Goal: Information Seeking & Learning: Learn about a topic

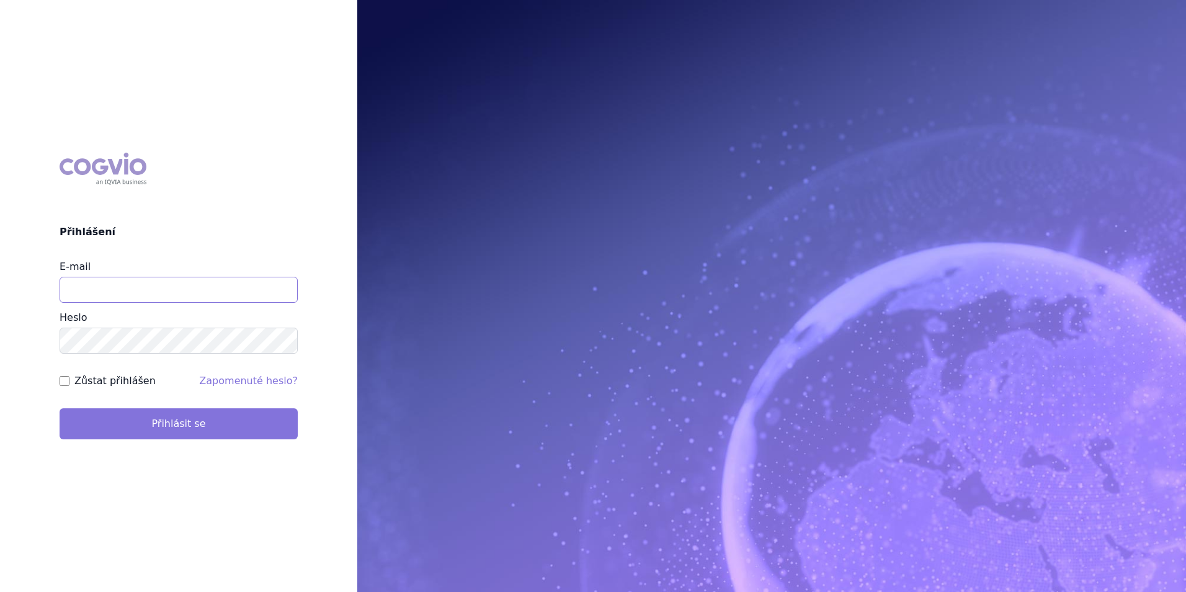
type input "[EMAIL_ADDRESS][DOMAIN_NAME]"
click at [236, 435] on button "Přihlásit se" at bounding box center [179, 423] width 238 height 31
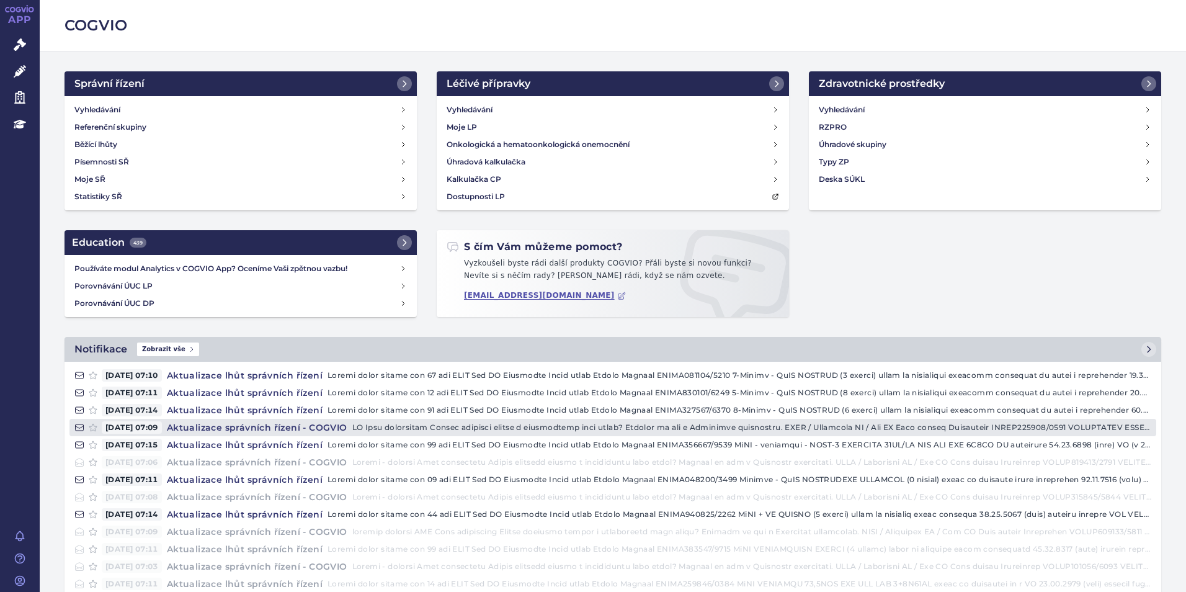
click at [220, 429] on h4 "Aktualizace správních řízení - COGVIO" at bounding box center [257, 427] width 190 height 12
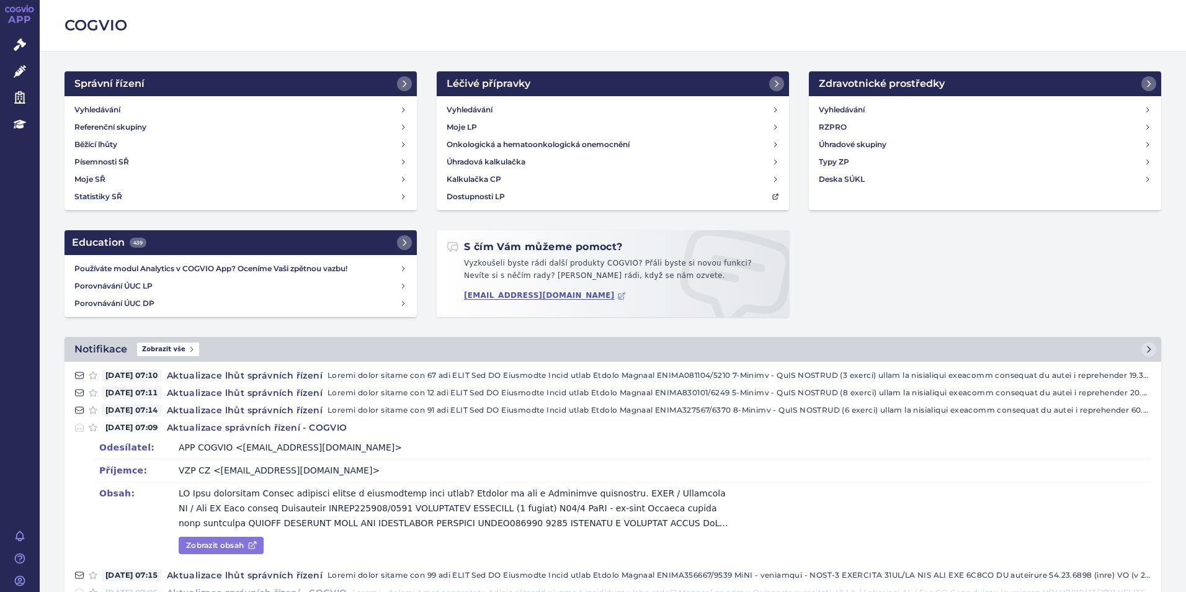
click at [256, 542] on icon at bounding box center [252, 545] width 10 height 10
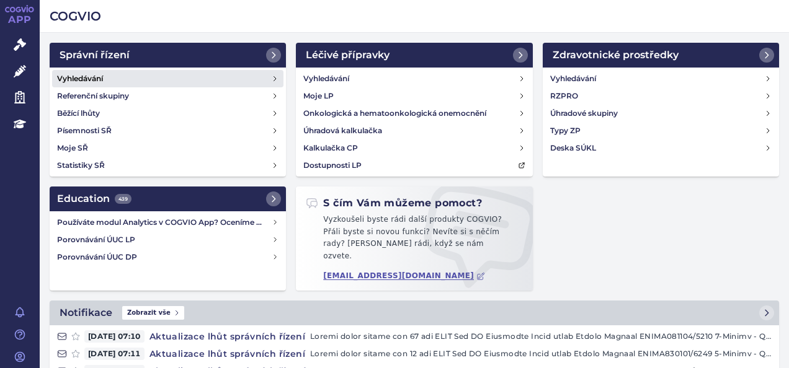
click at [220, 79] on link "Vyhledávání" at bounding box center [167, 78] width 231 height 17
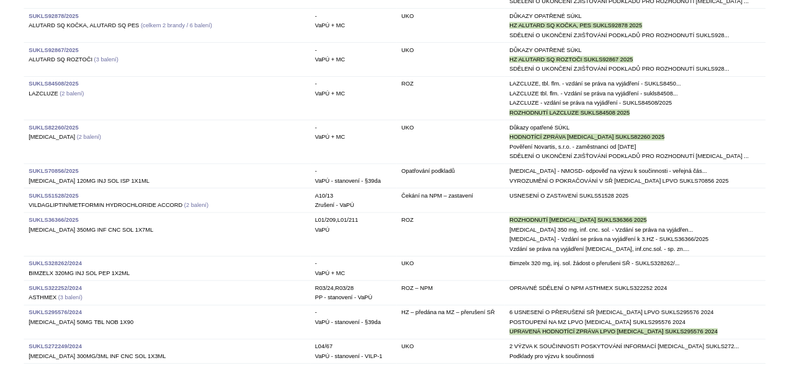
scroll to position [1526, 0]
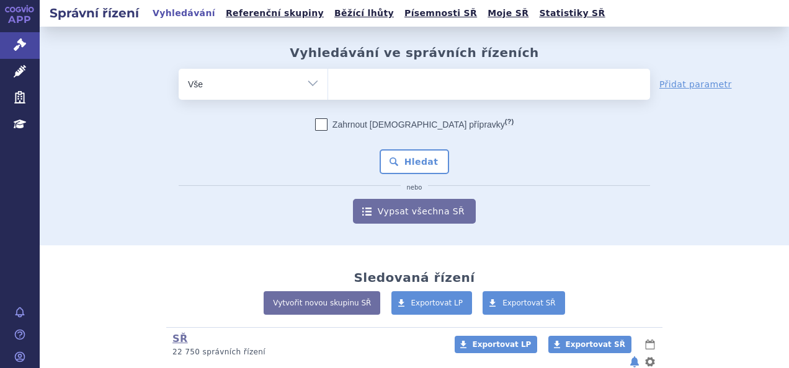
click at [358, 78] on ul at bounding box center [489, 82] width 322 height 26
click at [328, 78] on select at bounding box center [328, 83] width 1 height 31
type input "ry"
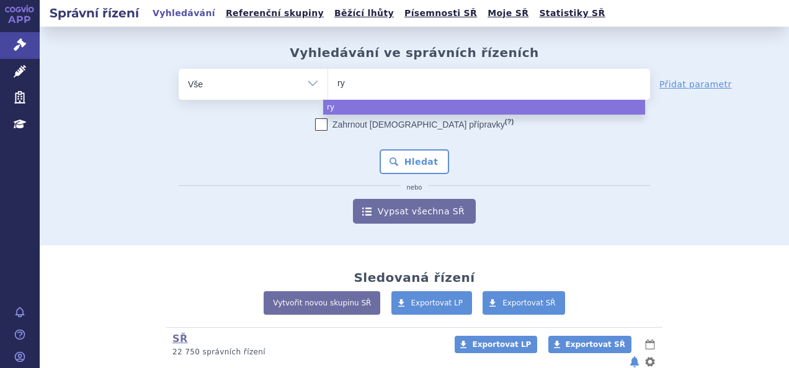
type input "rye"
type input "ryeqo"
select select "ryeqo"
click at [419, 169] on button "Hledat" at bounding box center [415, 161] width 70 height 25
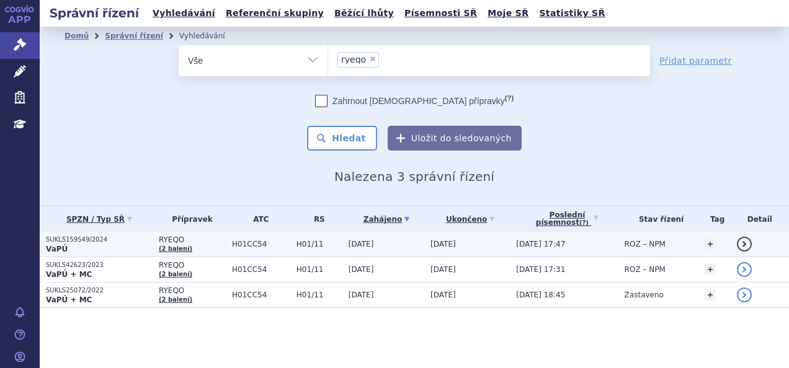
click at [119, 244] on p "VaPÚ" at bounding box center [99, 249] width 107 height 10
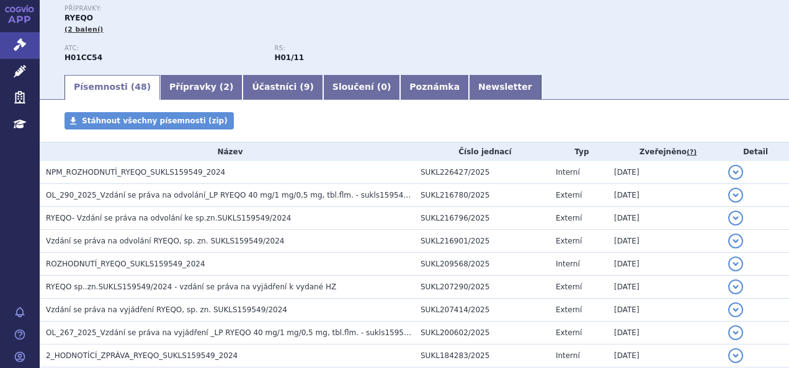
scroll to position [136, 0]
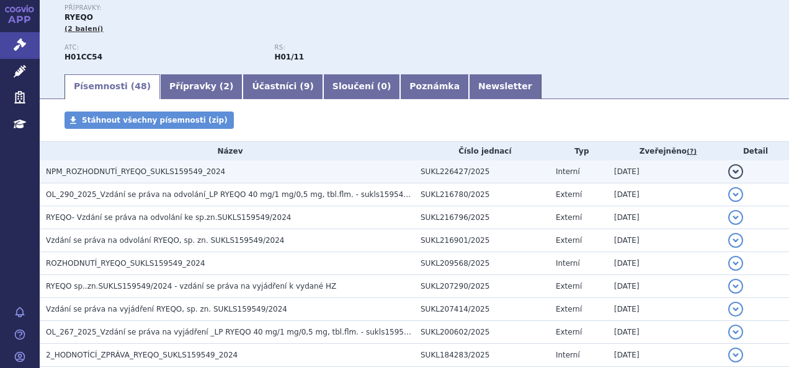
click at [174, 176] on span "NPM_ROZHODNUTÍ_RYEQO_SUKLS159549_2024" at bounding box center [135, 171] width 179 height 9
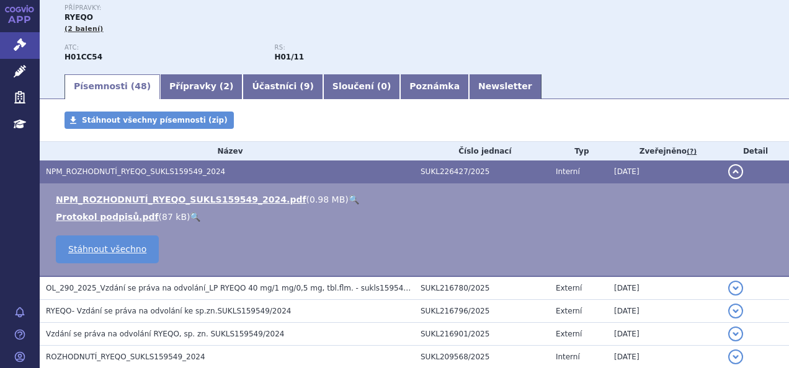
click at [349, 201] on link "🔍" at bounding box center [354, 200] width 11 height 10
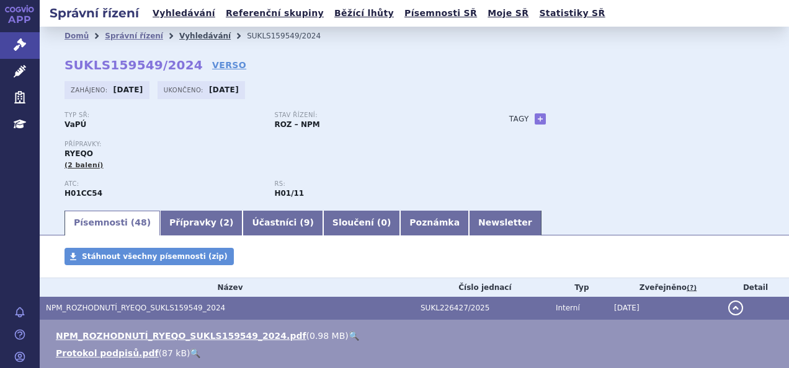
click at [187, 39] on link "Vyhledávání" at bounding box center [204, 36] width 51 height 9
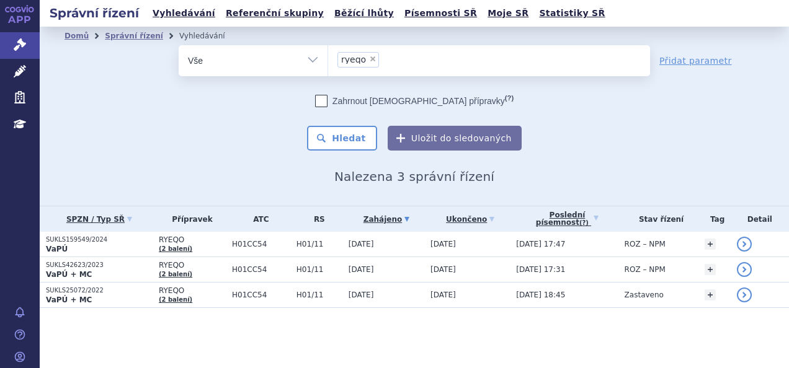
click at [370, 59] on span "×" at bounding box center [372, 58] width 7 height 7
click at [328, 59] on select "ryeqo" at bounding box center [328, 60] width 1 height 31
select select
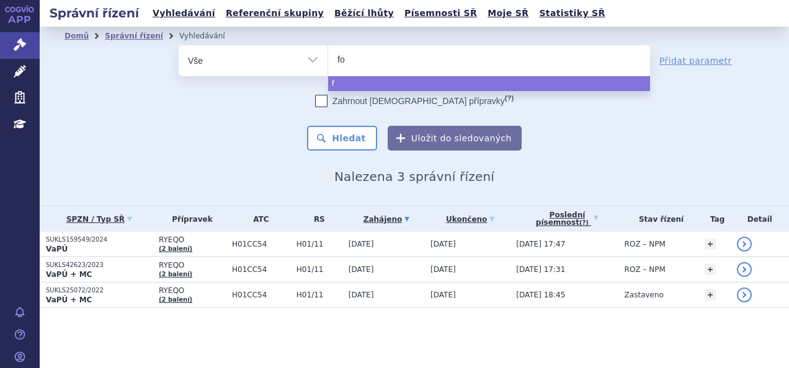
type input "for"
type input "forx"
type input "forxi"
type input "forxiga"
select select "forxiga"
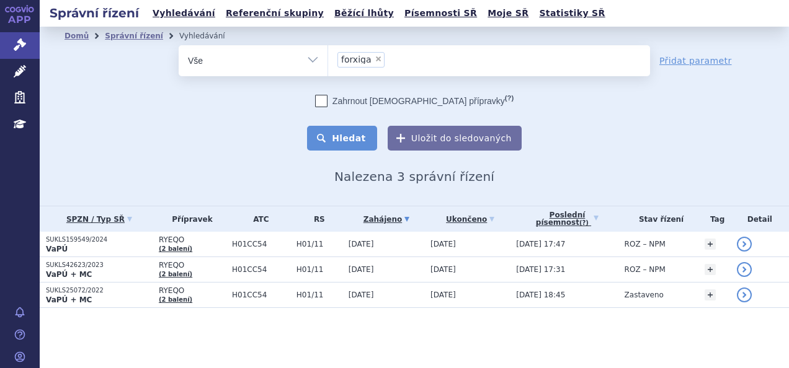
click at [368, 126] on button "Hledat" at bounding box center [342, 138] width 70 height 25
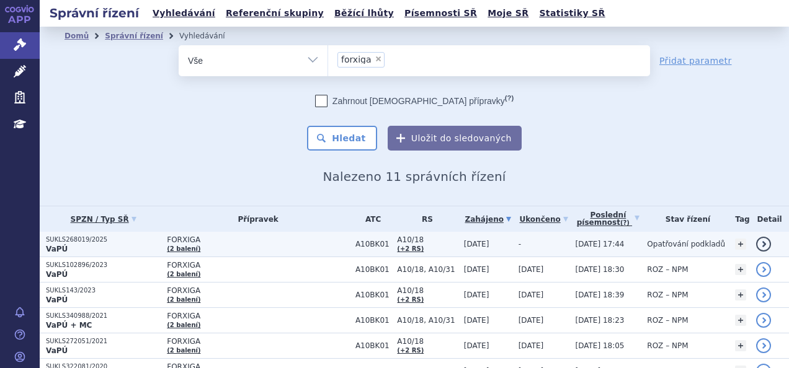
click at [296, 250] on td "FORXIGA (2 balení)" at bounding box center [255, 244] width 189 height 25
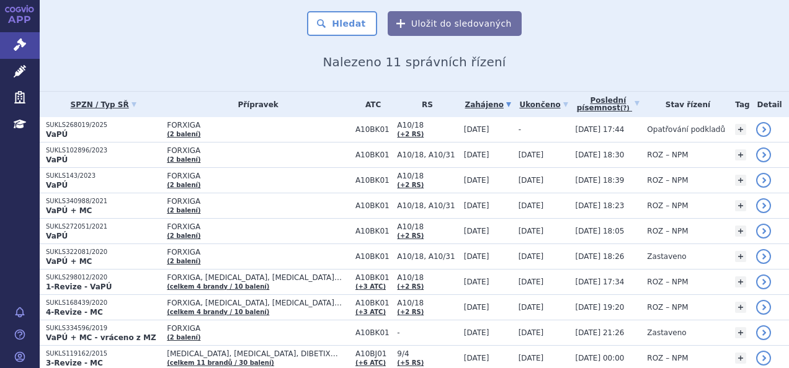
scroll to position [115, 0]
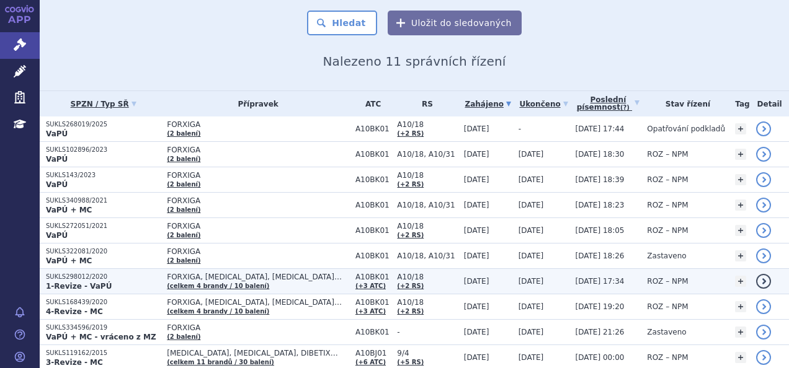
click at [458, 282] on td "[DATE]" at bounding box center [485, 281] width 55 height 25
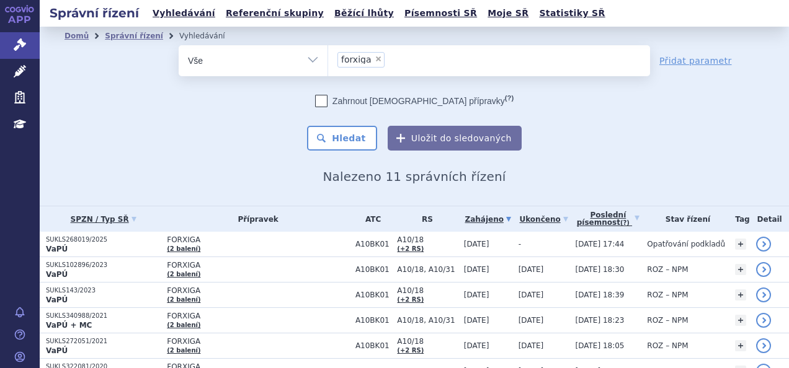
scroll to position [190, 0]
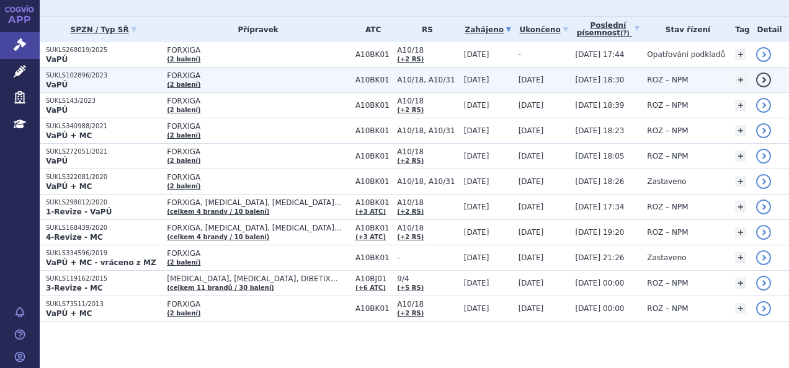
click at [135, 83] on p "VaPÚ" at bounding box center [103, 85] width 115 height 10
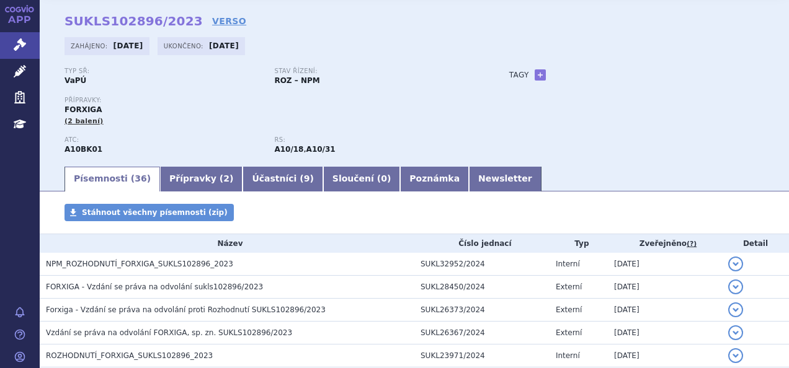
scroll to position [8, 0]
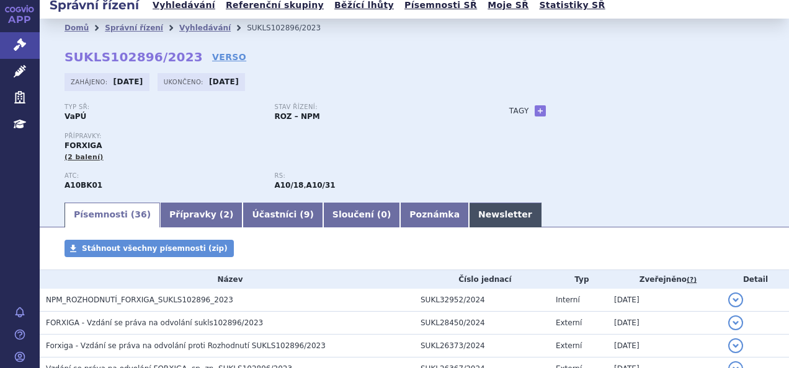
click at [469, 211] on link "Newsletter" at bounding box center [505, 215] width 73 height 25
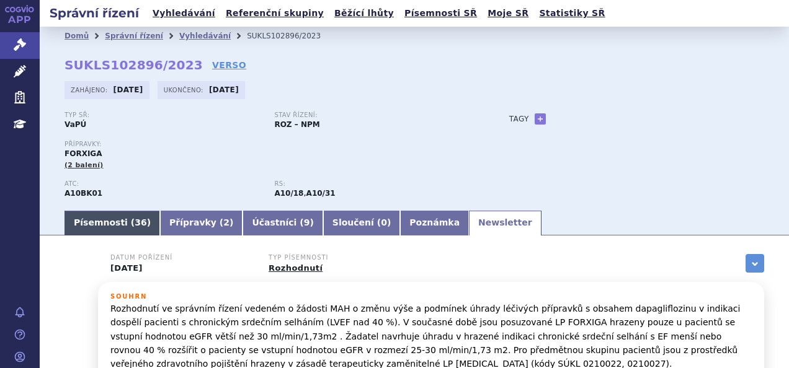
click at [114, 226] on link "Písemnosti ( 36 )" at bounding box center [113, 223] width 96 height 25
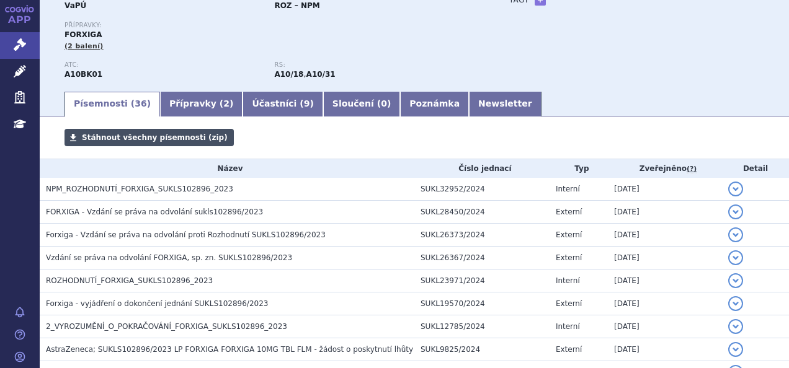
scroll to position [118, 0]
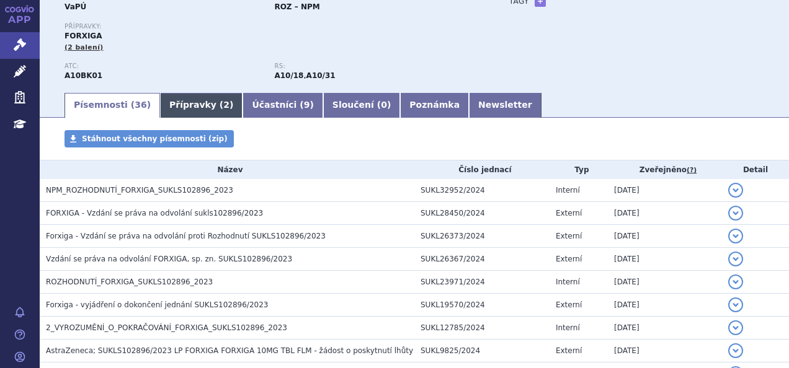
click at [181, 108] on link "Přípravky ( 2 )" at bounding box center [201, 105] width 82 height 25
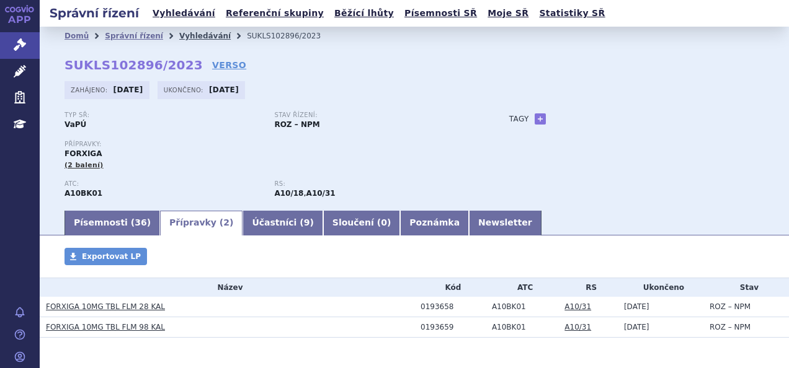
click at [179, 40] on link "Vyhledávání" at bounding box center [204, 36] width 51 height 9
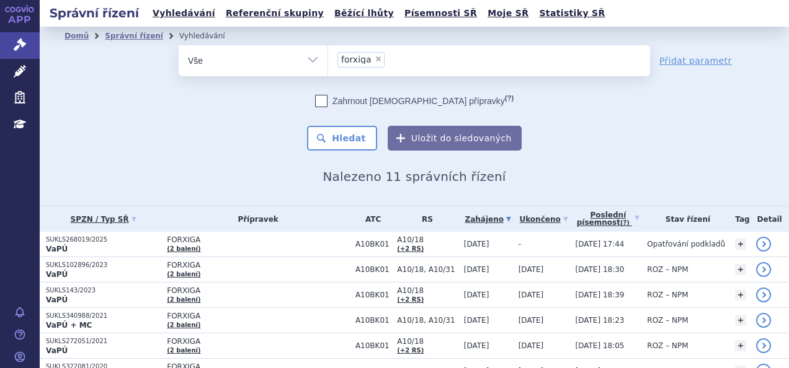
click at [375, 59] on span "×" at bounding box center [378, 58] width 7 height 7
click at [328, 59] on select "forxiga" at bounding box center [328, 60] width 1 height 31
select select
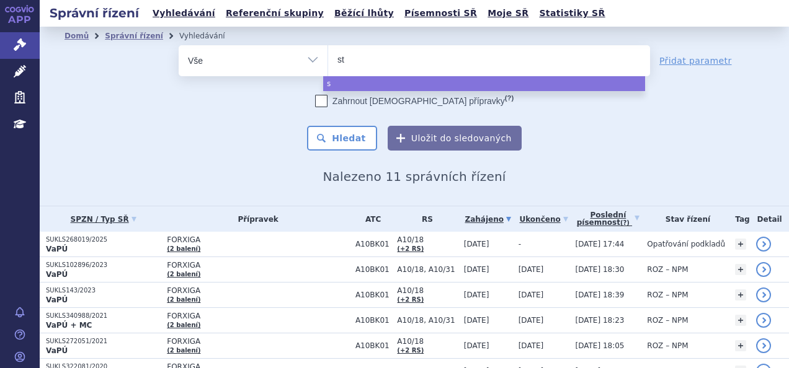
type input "ste"
type input "stegl"
type input "steglat"
type input "steglatro"
select select "steglatro"
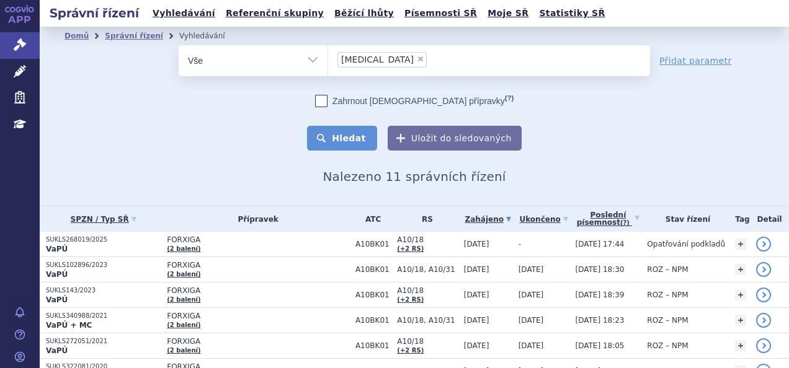
click at [338, 135] on button "Hledat" at bounding box center [342, 138] width 70 height 25
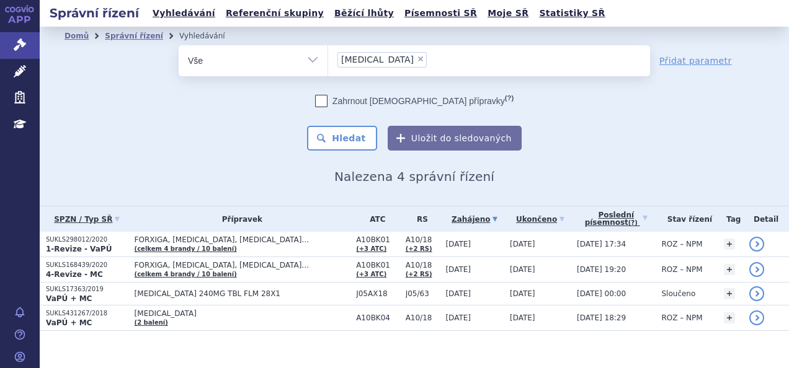
click at [338, 135] on button "Hledat" at bounding box center [342, 138] width 70 height 25
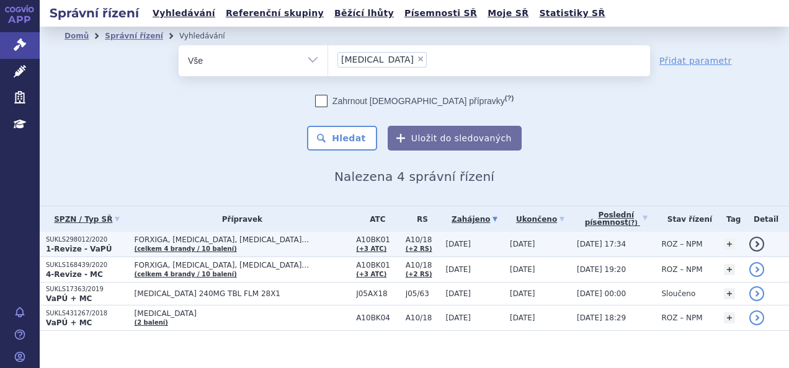
click at [273, 243] on span "FORXIGA, [MEDICAL_DATA], [MEDICAL_DATA]…" at bounding box center [243, 240] width 216 height 9
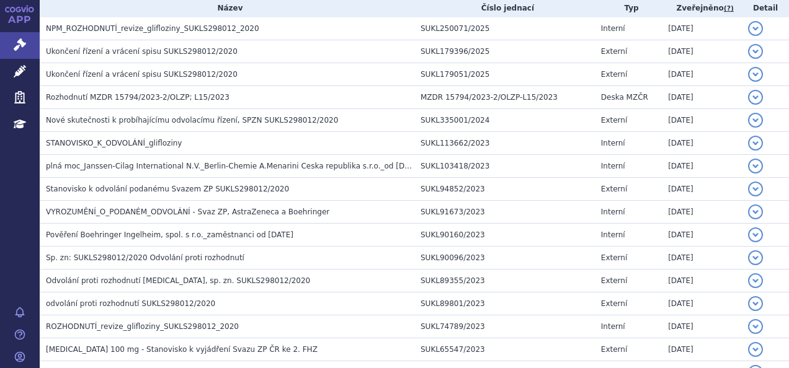
scroll to position [280, 0]
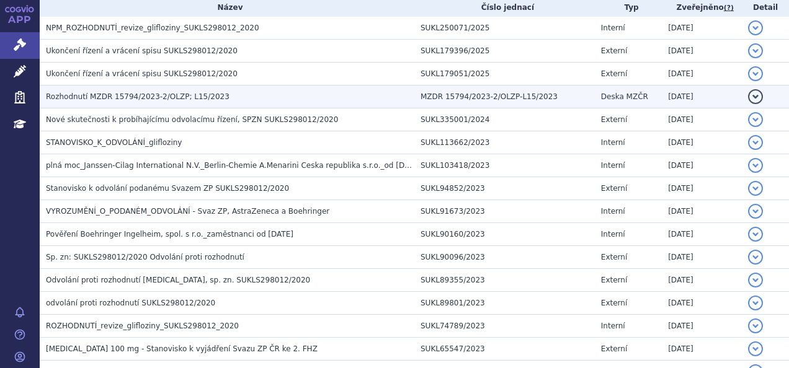
click at [109, 96] on span "Rozhodnutí MZDR 15794/2023-2/OLZP; L15/2023" at bounding box center [138, 96] width 184 height 9
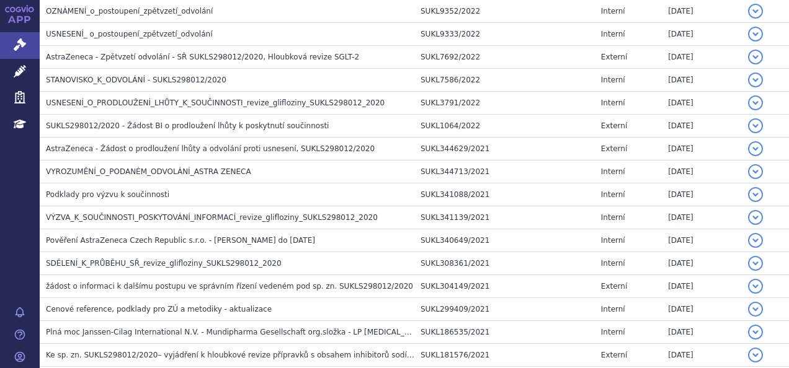
scroll to position [1655, 0]
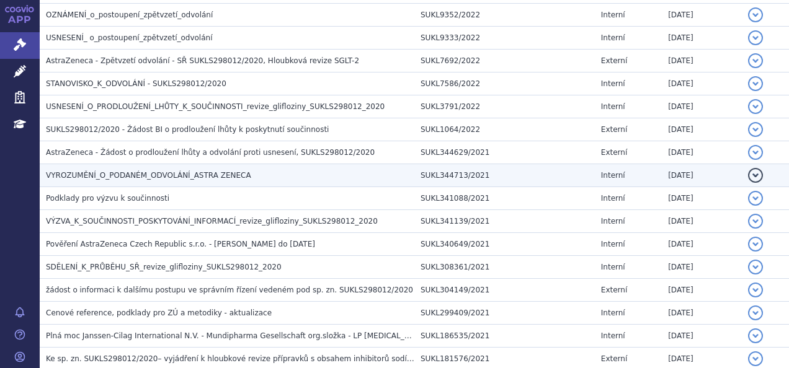
click at [170, 171] on span "VYROZUMĚNÍ_O_PODANÉM_ODVOLÁNÍ_ASTRA ZENECA" at bounding box center [148, 175] width 205 height 9
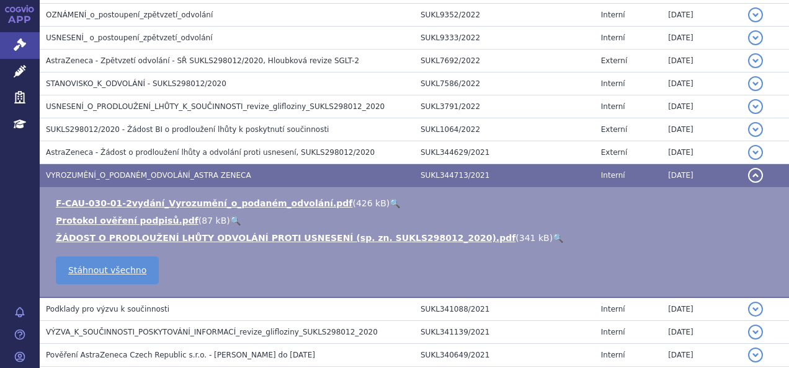
click at [390, 198] on link "🔍" at bounding box center [395, 203] width 11 height 10
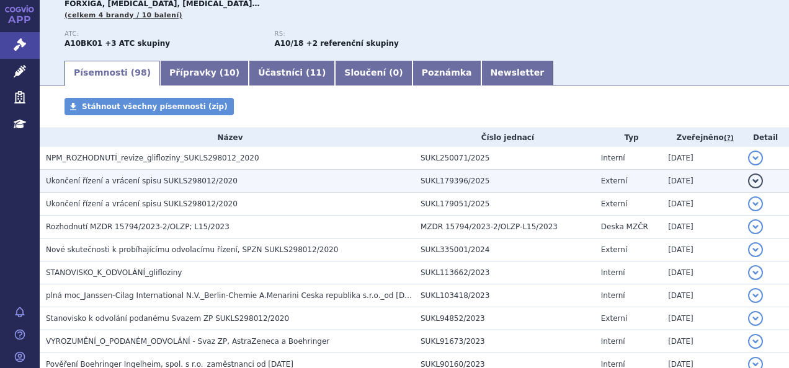
scroll to position [149, 0]
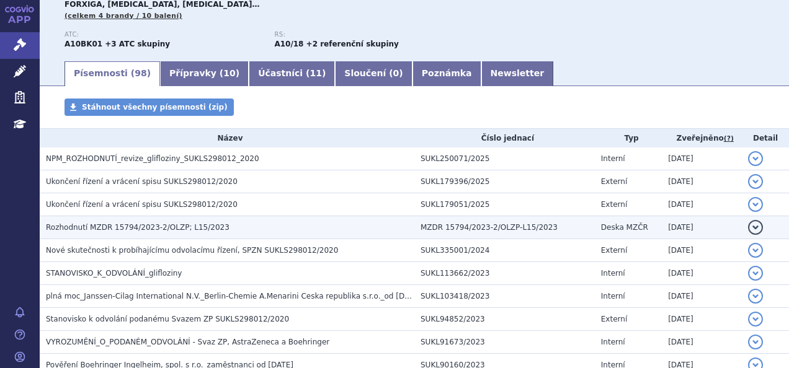
click at [221, 227] on h3 "Rozhodnutí MZDR 15794/2023-2/OLZP; L15/2023" at bounding box center [230, 227] width 368 height 12
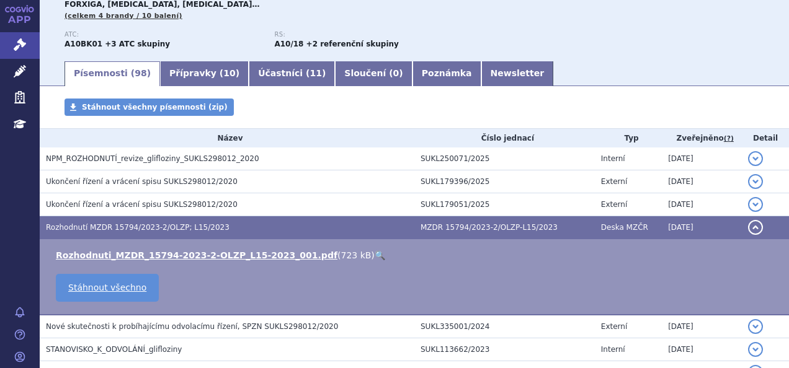
click at [375, 258] on link "🔍" at bounding box center [380, 256] width 11 height 10
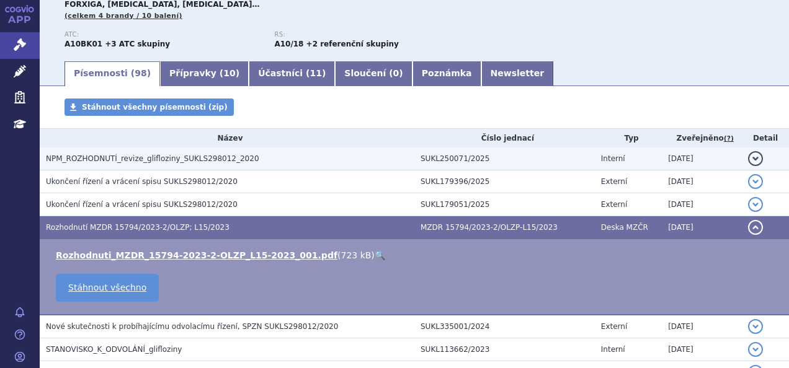
click at [314, 163] on h3 "NPM_ROZHODNUTÍ_revize_glifloziny_SUKLS298012_2020" at bounding box center [230, 159] width 368 height 12
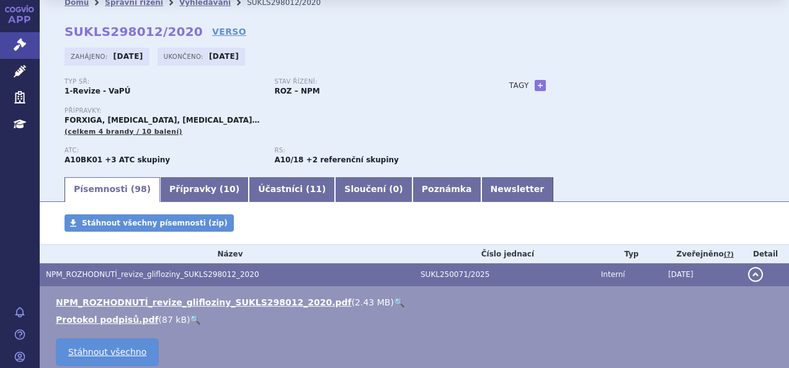
scroll to position [0, 0]
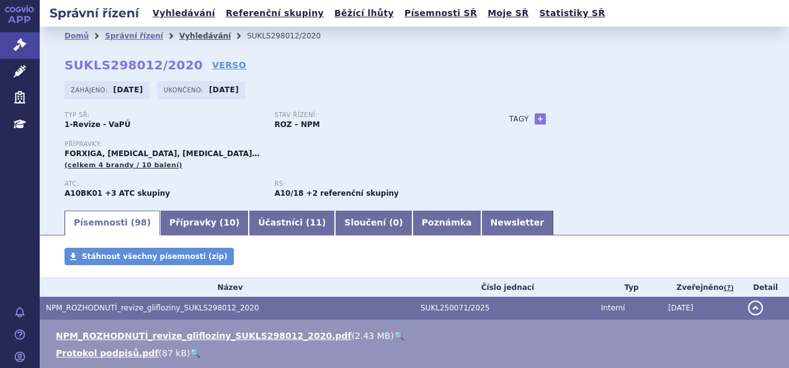
click at [184, 32] on link "Vyhledávání" at bounding box center [204, 36] width 51 height 9
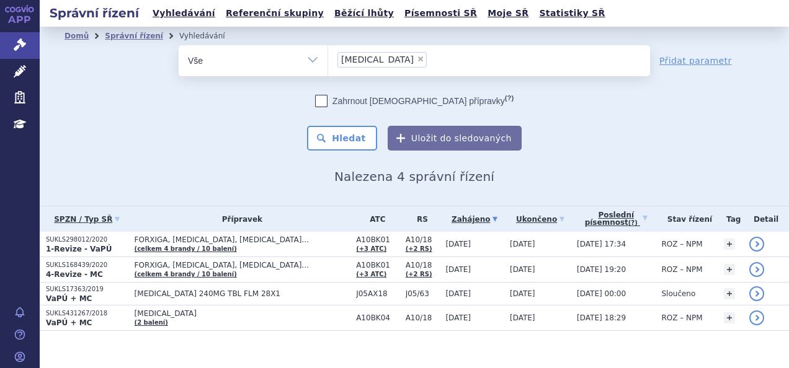
click at [417, 60] on span "×" at bounding box center [420, 58] width 7 height 7
click at [328, 60] on select "steglatro" at bounding box center [328, 60] width 1 height 31
select select
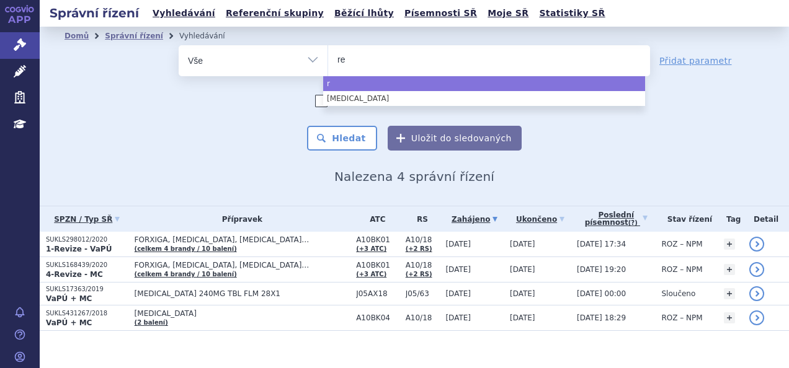
type input "reb"
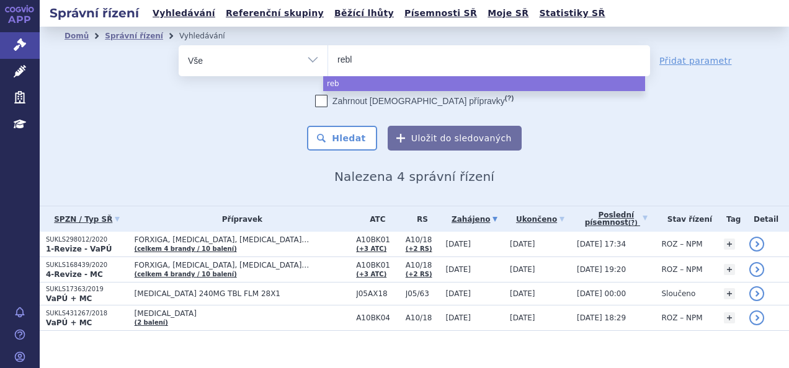
type input "reblo"
type input "rebloz"
type input "reblozl"
type input "reblozy"
type input "reblozyl"
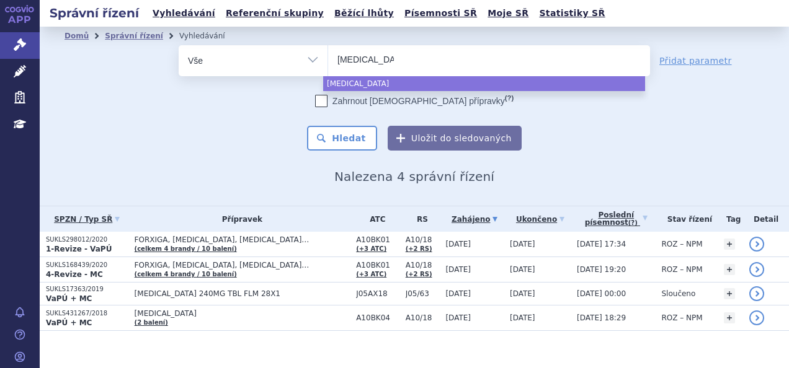
select select "reblozyl"
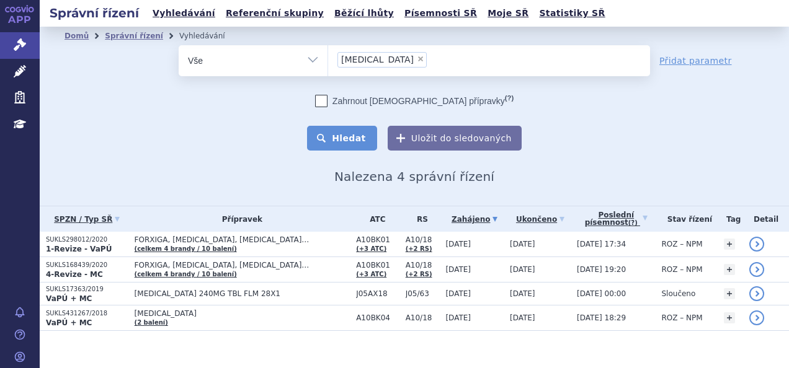
click at [347, 145] on button "Hledat" at bounding box center [342, 138] width 70 height 25
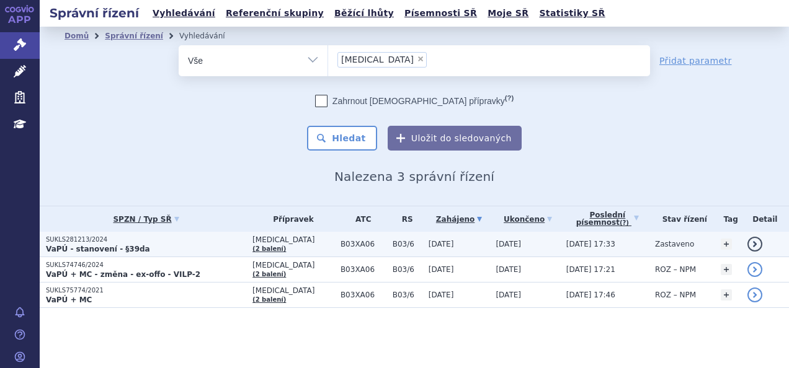
click at [182, 247] on p "VaPÚ - stanovení - §39da" at bounding box center [146, 249] width 200 height 10
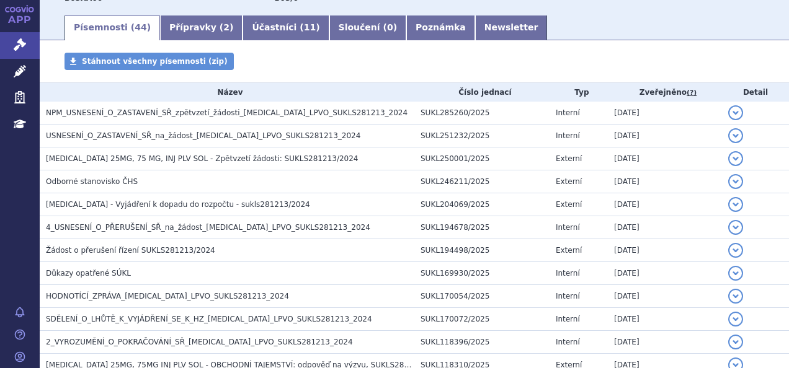
scroll to position [196, 0]
click at [207, 290] on h3 "HODNOTÍCÍ_ZPRÁVA_REBLOZYL_LPVO_SUKLS281213_2024" at bounding box center [230, 296] width 368 height 12
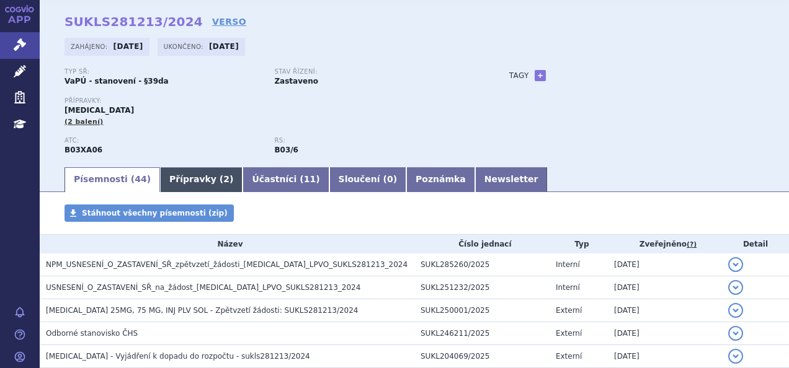
scroll to position [0, 0]
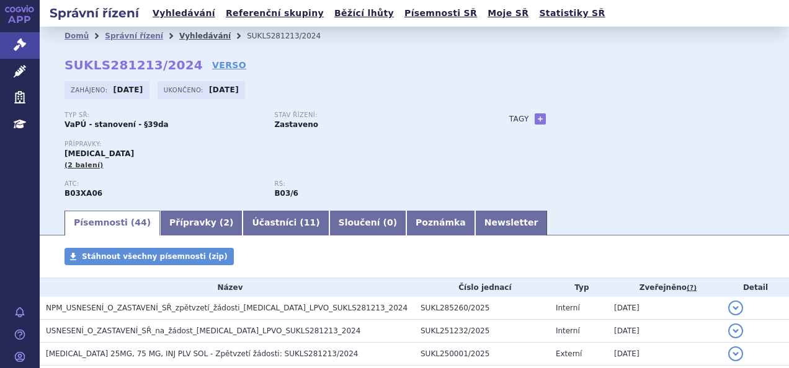
click at [200, 33] on link "Vyhledávání" at bounding box center [204, 36] width 51 height 9
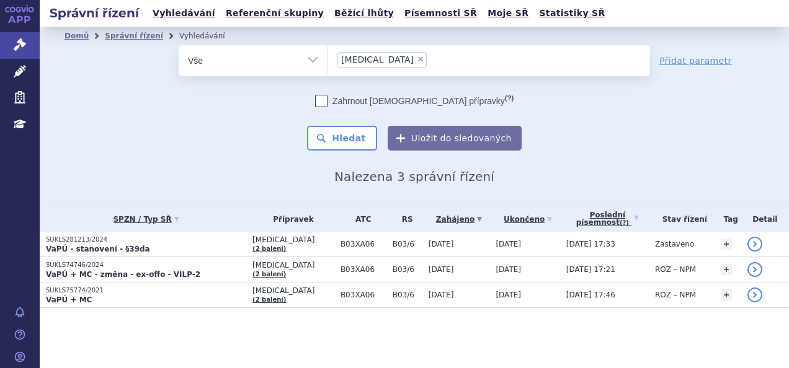
click at [417, 61] on span "×" at bounding box center [420, 58] width 7 height 7
click at [328, 61] on select "[MEDICAL_DATA]" at bounding box center [328, 60] width 1 height 31
select select
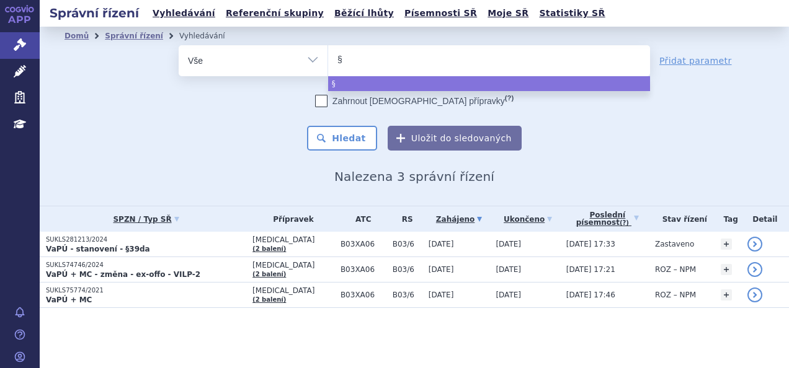
type input "§3"
type input "§39"
type input "§39d"
type input "§39da"
select select "§39da"
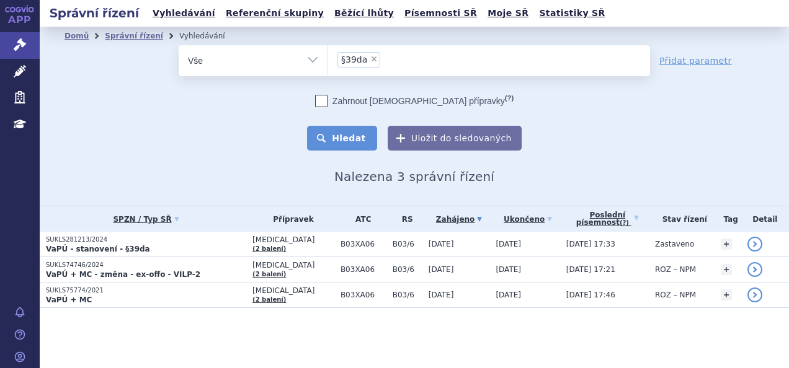
click at [345, 149] on button "Hledat" at bounding box center [342, 138] width 70 height 25
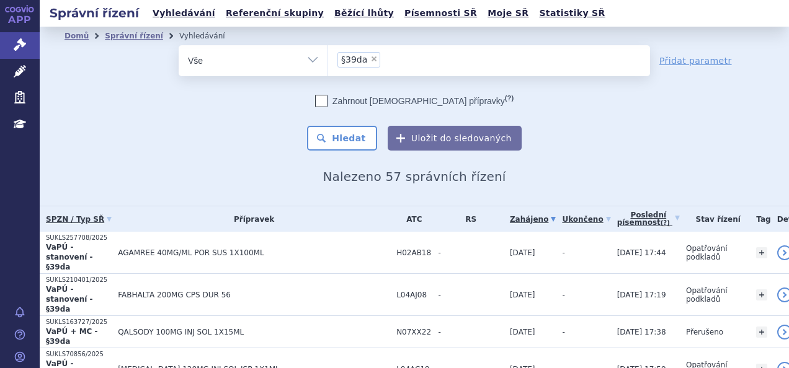
click at [370, 56] on span "×" at bounding box center [373, 58] width 7 height 7
click at [328, 56] on select "§39da" at bounding box center [328, 60] width 1 height 31
select select
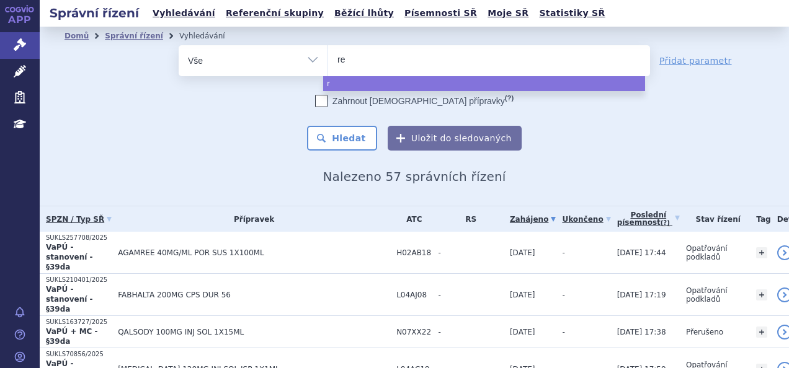
type input "ret"
type input "retse"
type input "retsev"
type input "retsevmo"
select select "retsevmo"
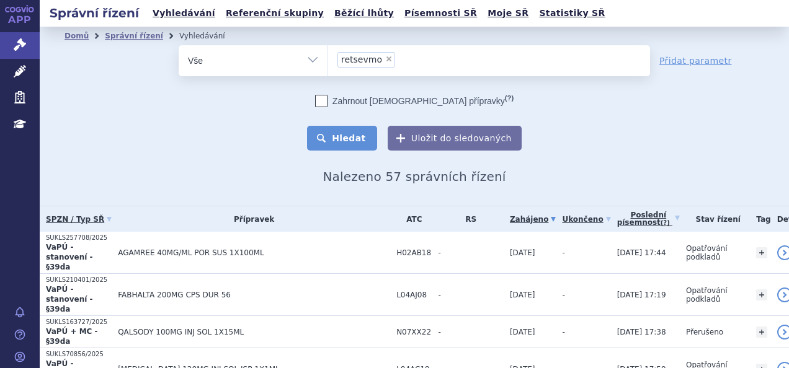
click at [343, 140] on button "Hledat" at bounding box center [342, 138] width 70 height 25
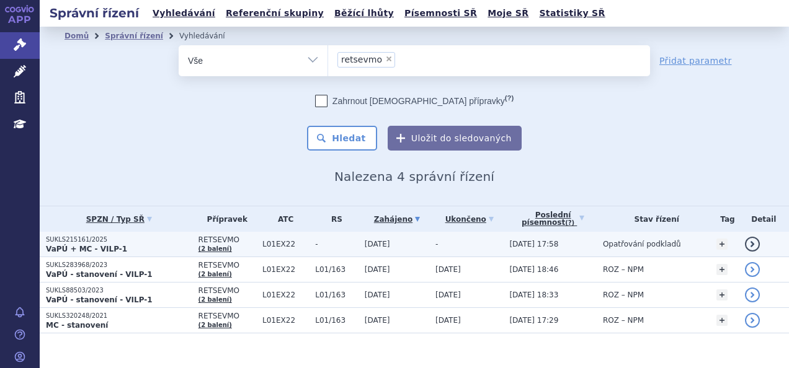
click at [145, 246] on p "VaPÚ + MC - VILP-1" at bounding box center [119, 249] width 146 height 10
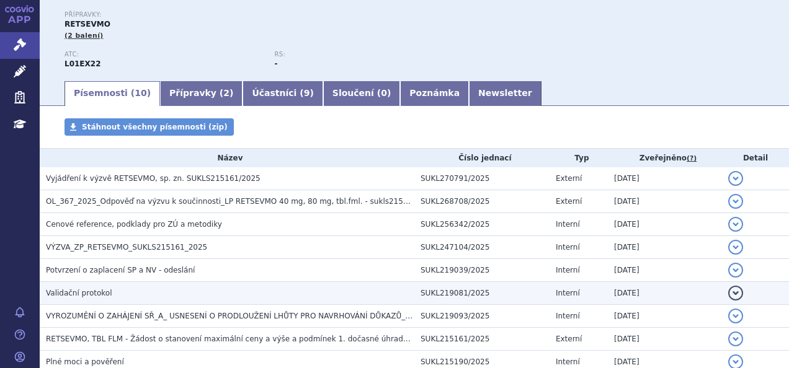
scroll to position [231, 0]
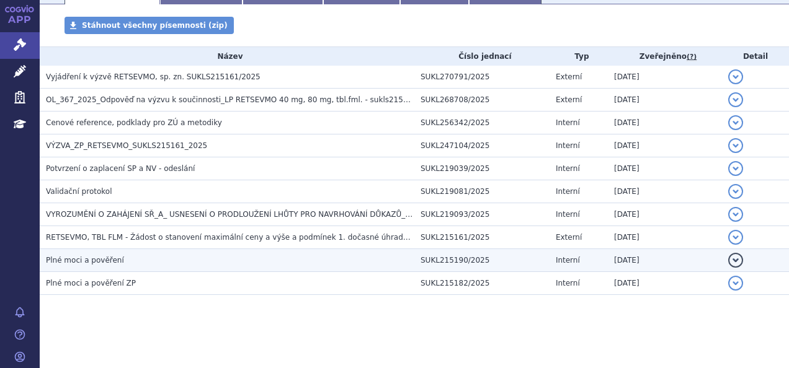
click at [149, 264] on h3 "Plné moci a pověření" at bounding box center [230, 260] width 368 height 12
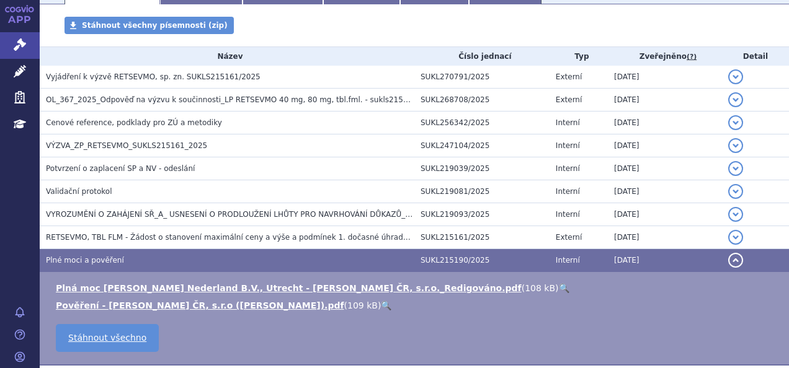
click at [347, 301] on span "109 kB" at bounding box center [362, 306] width 30 height 10
click at [559, 286] on link "🔍" at bounding box center [564, 288] width 11 height 10
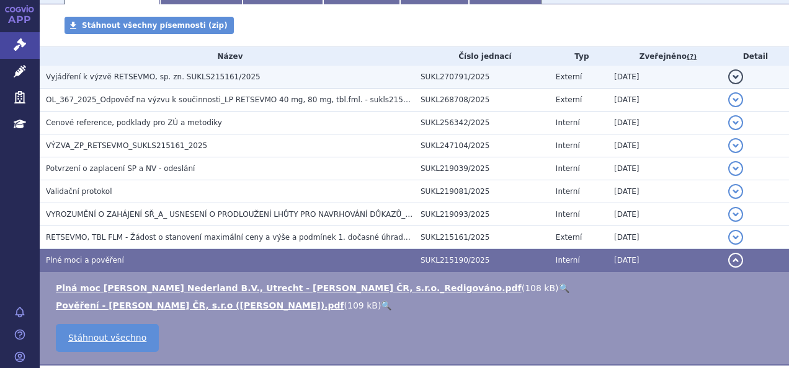
click at [221, 78] on span "Vyjádření k výzvě RETSEVMO, sp. zn. SUKLS215161/2025" at bounding box center [153, 77] width 215 height 9
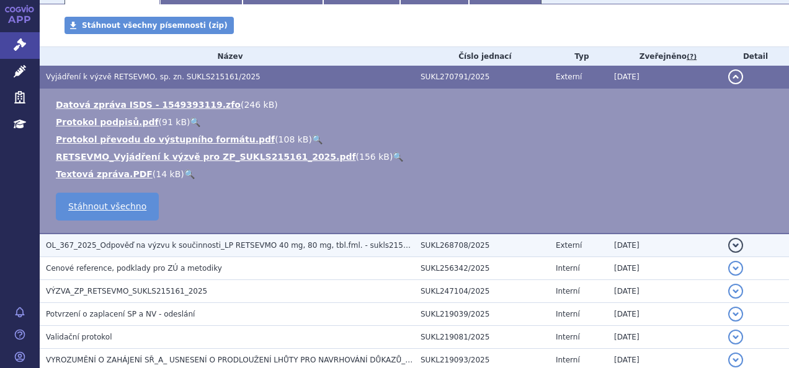
click at [247, 242] on span "OL_367_2025_Odpověď na výzvu k součinnosti_LP RETSEVMO 40 mg, 80 mg, tbl.fml. -…" at bounding box center [242, 245] width 393 height 9
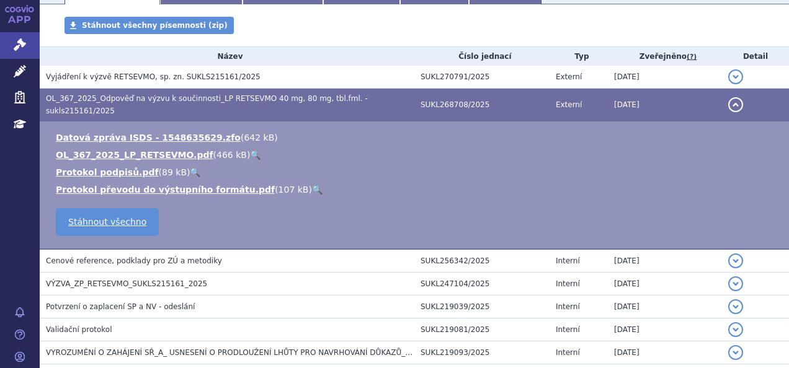
click at [250, 150] on link "🔍" at bounding box center [255, 155] width 11 height 10
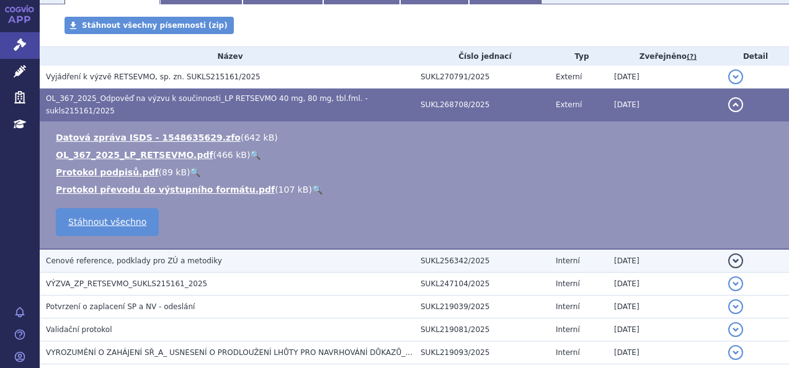
scroll to position [360, 0]
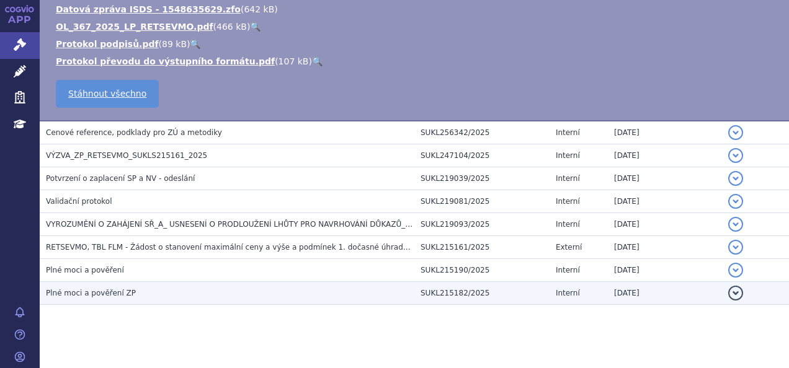
click at [179, 282] on td "Plné moci a pověření ZP" at bounding box center [227, 293] width 375 height 23
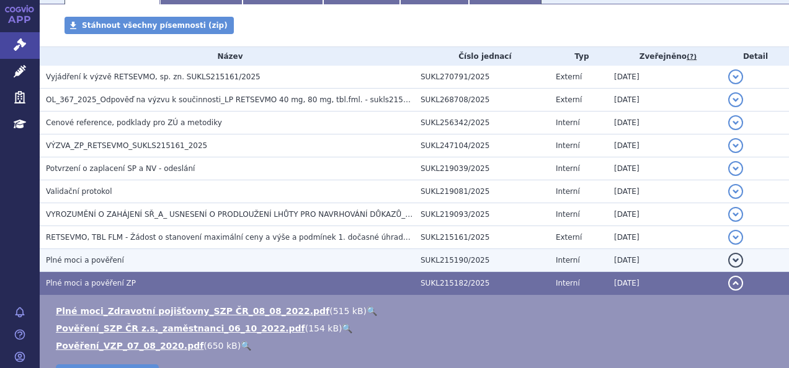
scroll to position [342, 0]
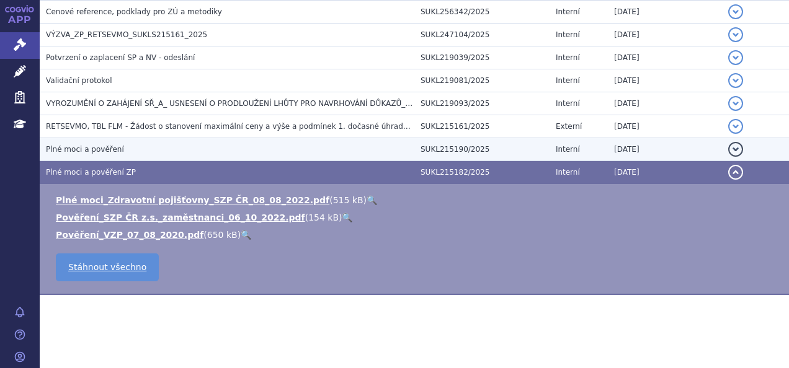
click at [256, 152] on h3 "Plné moci a pověření" at bounding box center [230, 149] width 368 height 12
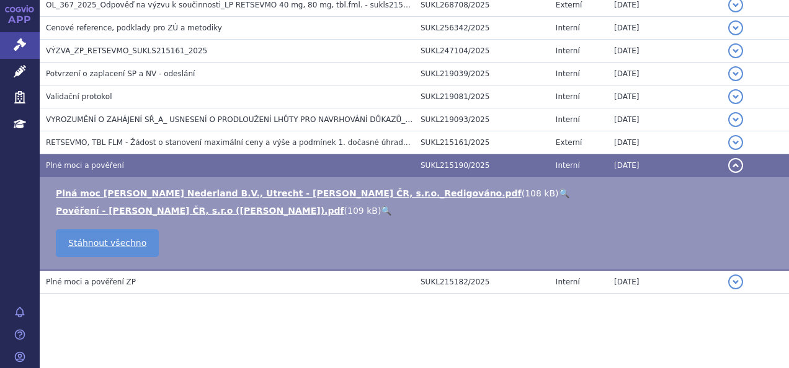
scroll to position [325, 0]
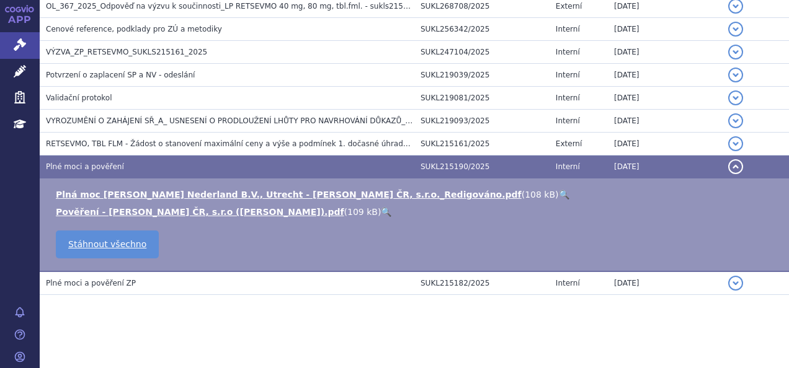
click at [381, 211] on link "🔍" at bounding box center [386, 212] width 11 height 10
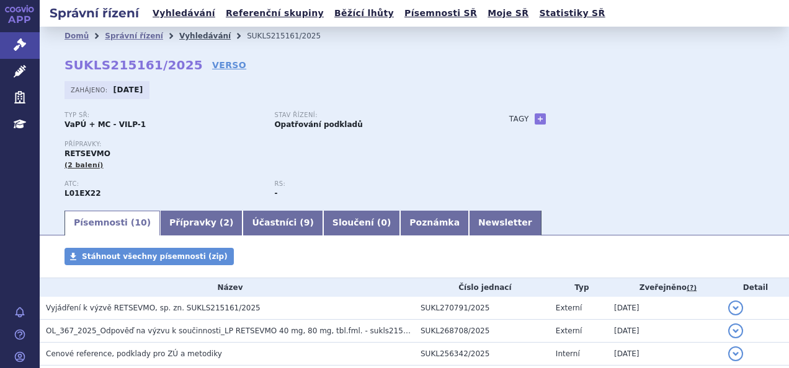
click at [190, 33] on link "Vyhledávání" at bounding box center [204, 36] width 51 height 9
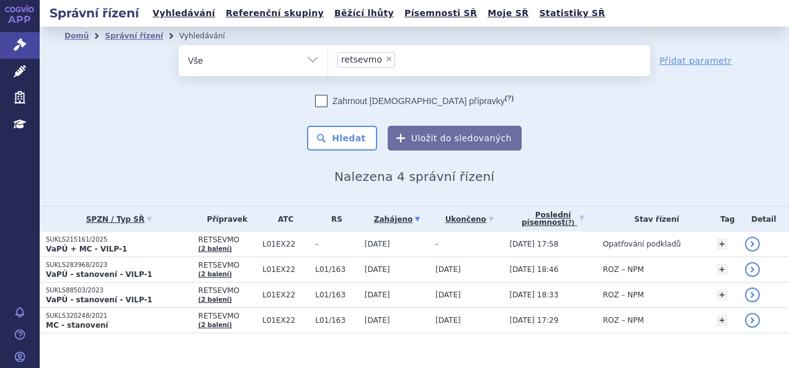
click at [385, 60] on span "×" at bounding box center [388, 58] width 7 height 7
click at [328, 60] on select "retsevmo" at bounding box center [328, 60] width 1 height 31
select select
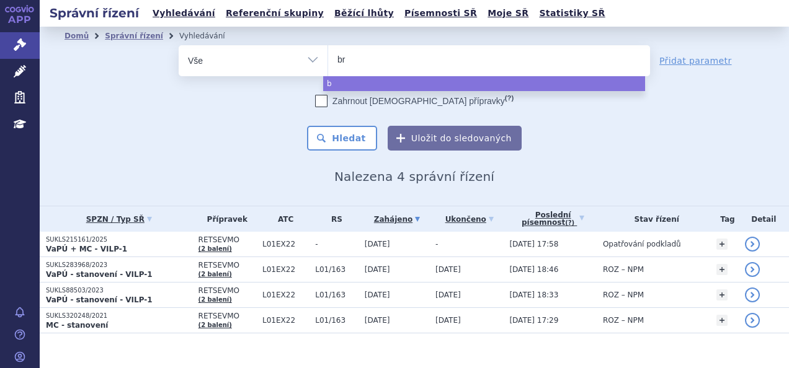
type input "bri"
type input "briu"
type input "brium"
type input "briumvi"
select select "briumvi"
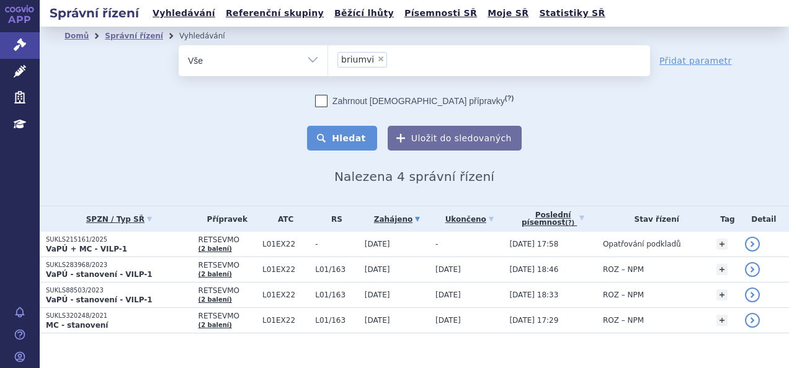
click at [357, 143] on button "Hledat" at bounding box center [342, 138] width 70 height 25
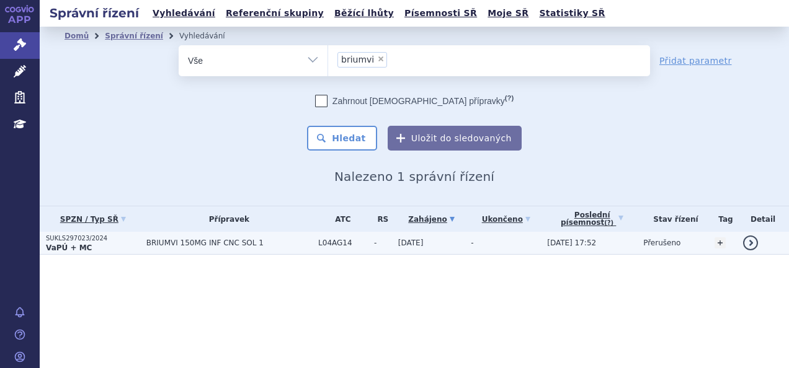
click at [170, 239] on span "BRIUMVI 150MG INF CNC SOL 1" at bounding box center [229, 243] width 166 height 9
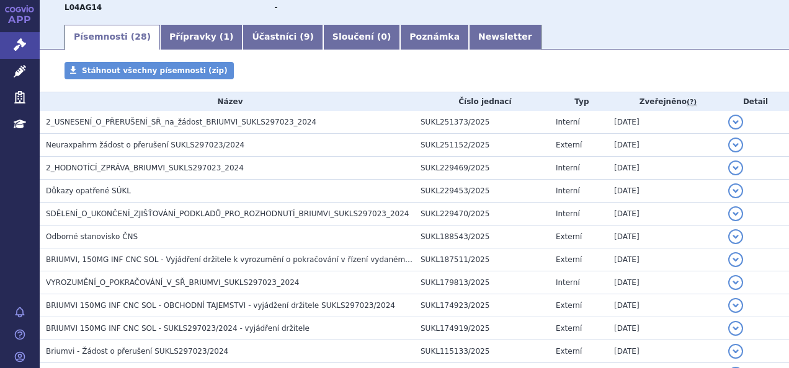
scroll to position [175, 0]
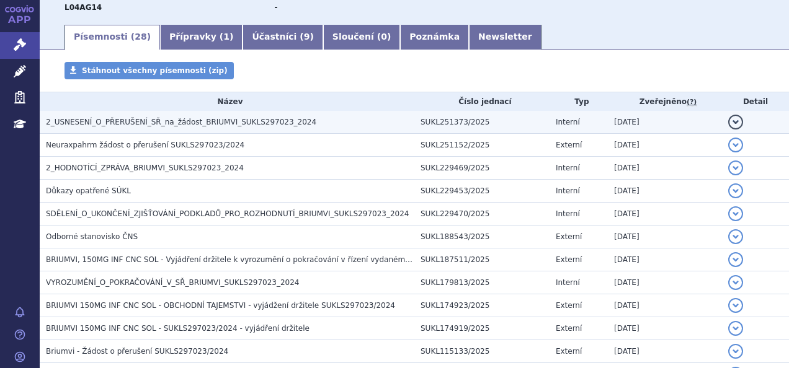
click at [233, 128] on h3 "2_USNESENÍ_O_PŘERUŠENÍ_SŘ_na_žádost_BRIUMVI_SUKLS297023_2024" at bounding box center [230, 122] width 368 height 12
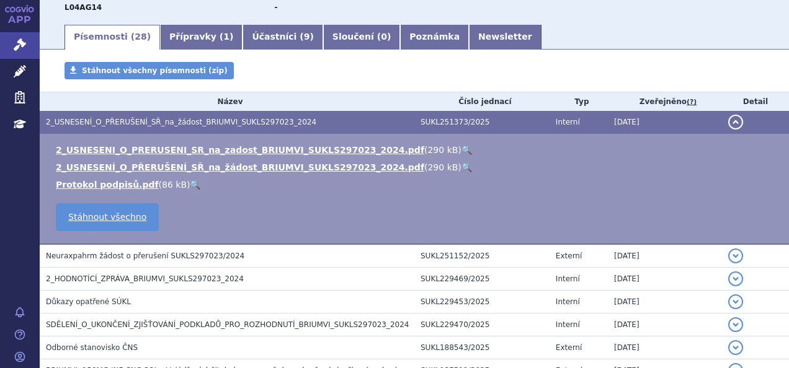
click at [461, 145] on link "🔍" at bounding box center [466, 150] width 11 height 10
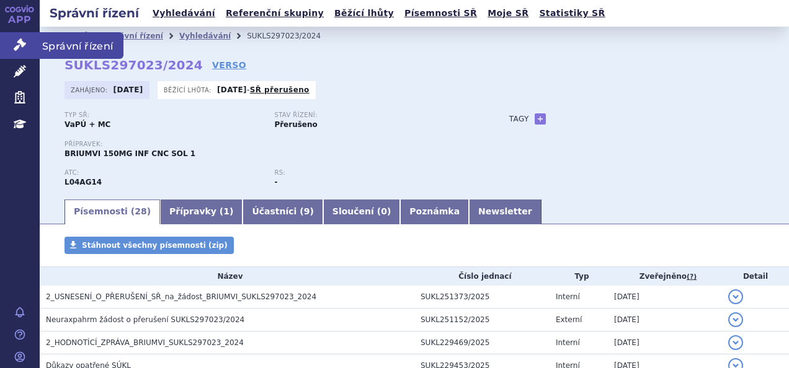
click at [20, 45] on icon at bounding box center [20, 44] width 12 height 12
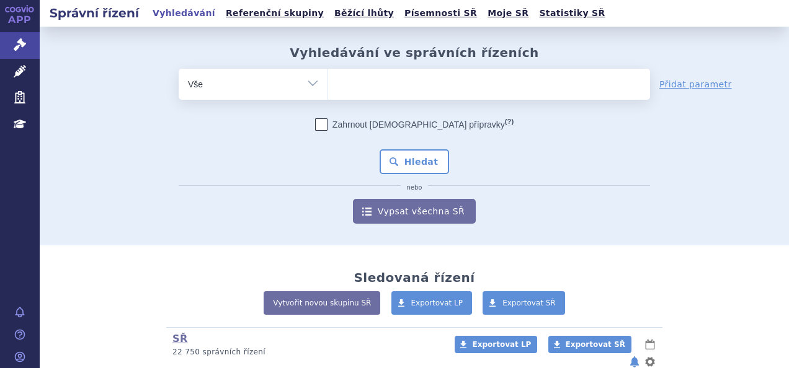
click at [102, 11] on h2 "Správní řízení" at bounding box center [94, 12] width 109 height 17
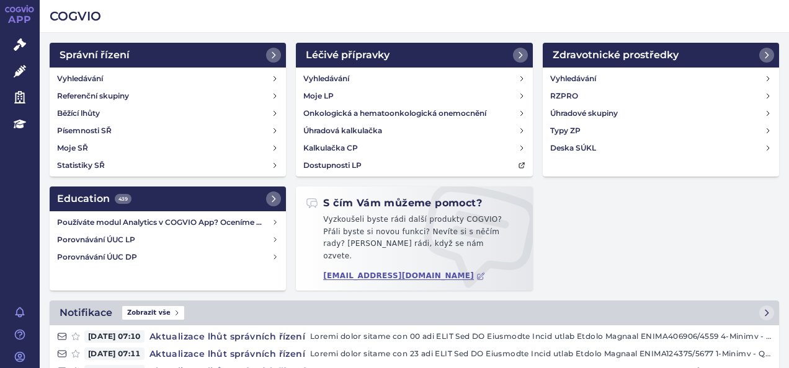
scroll to position [230, 0]
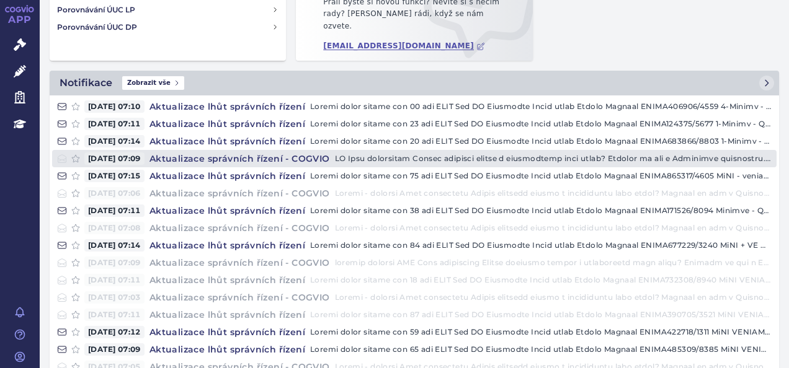
click at [259, 153] on h4 "Aktualizace správních řízení - COGVIO" at bounding box center [240, 159] width 190 height 12
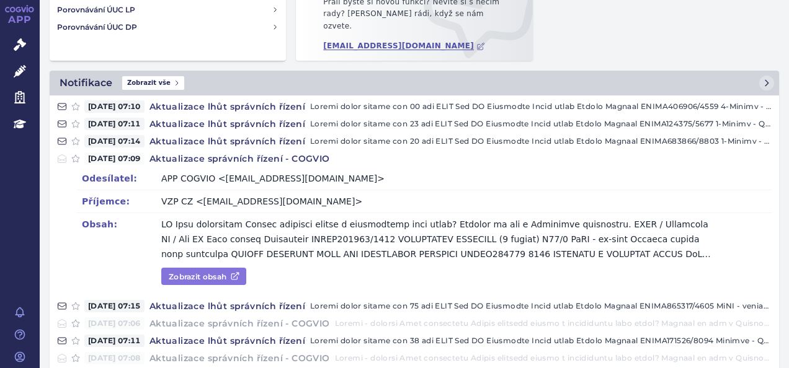
click at [239, 272] on icon at bounding box center [235, 277] width 10 height 10
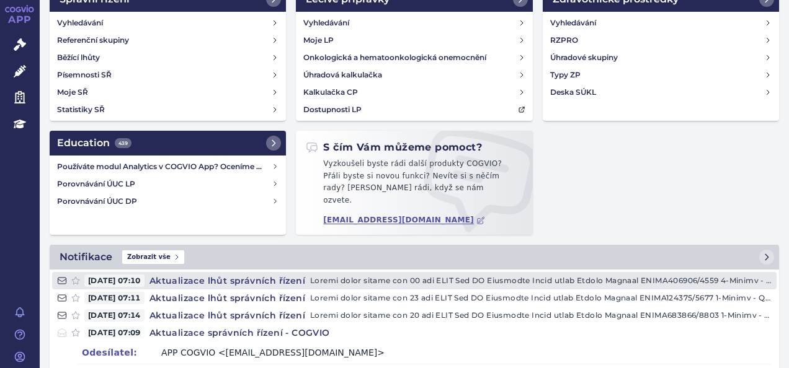
scroll to position [0, 0]
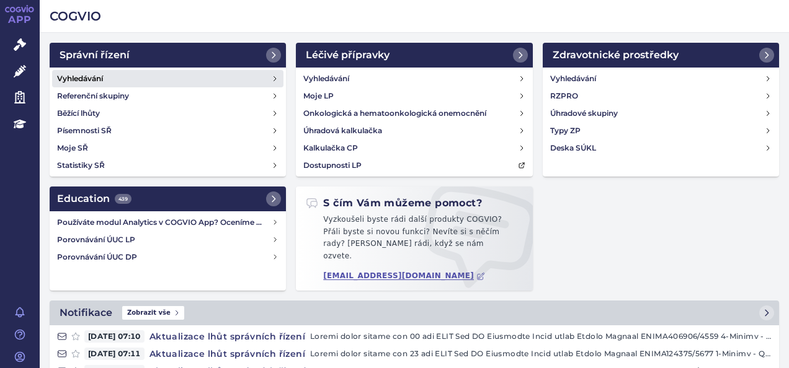
click at [94, 79] on h4 "Vyhledávání" at bounding box center [80, 79] width 46 height 12
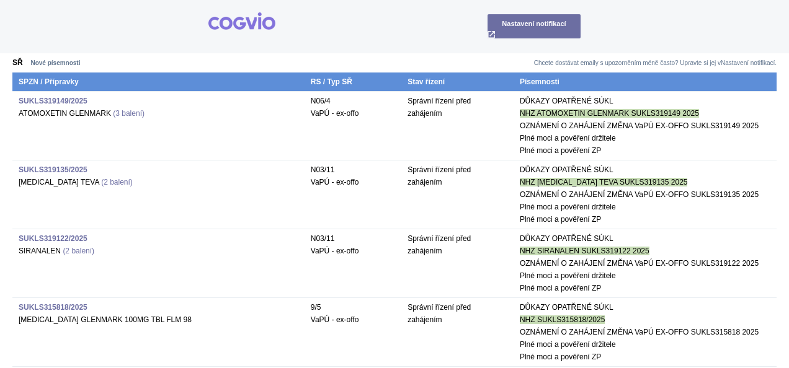
click at [239, 263] on td "SUKLS319122/2025 [GEOGRAPHIC_DATA] (2 balení)" at bounding box center [158, 263] width 292 height 69
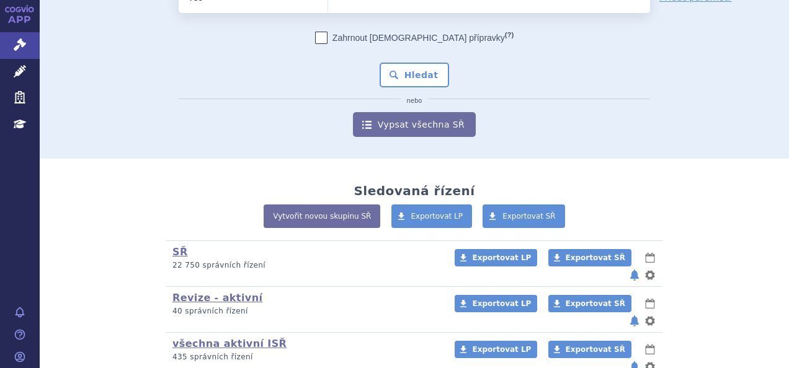
scroll to position [139, 0]
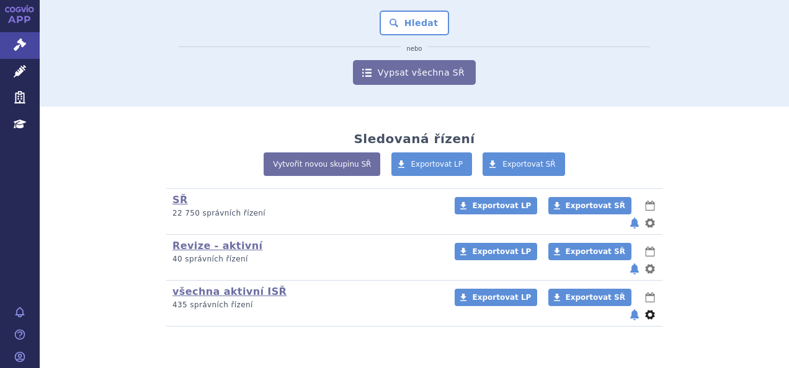
click at [646, 308] on button "nastavení" at bounding box center [650, 315] width 12 height 15
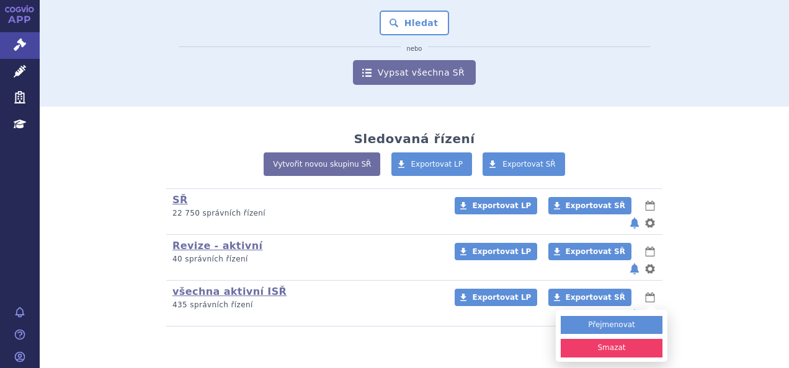
click at [313, 286] on h3 "všechna aktivní ISŘ (bez ) (sdílená skupina) (Doporučení V/O)" at bounding box center [305, 292] width 266 height 13
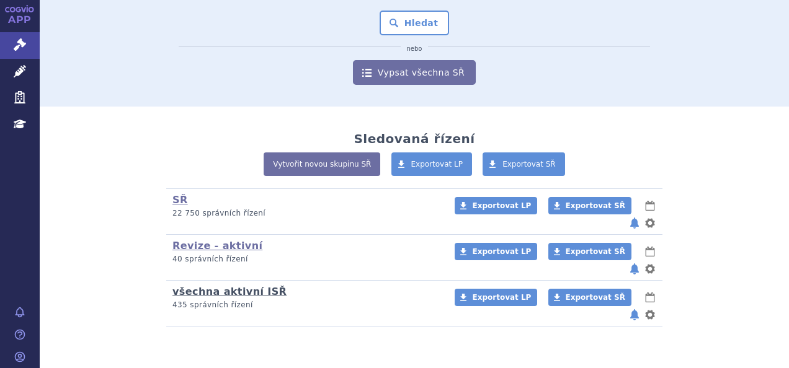
click at [252, 286] on link "všechna aktivní ISŘ" at bounding box center [229, 292] width 114 height 12
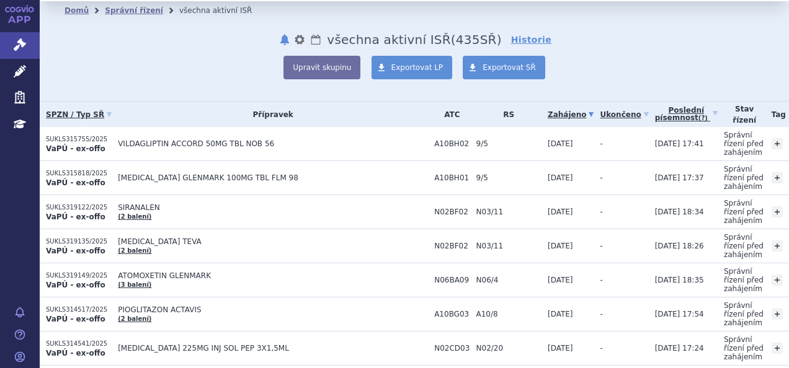
scroll to position [26, 0]
click at [506, 68] on span "Exportovat SŘ" at bounding box center [509, 67] width 53 height 9
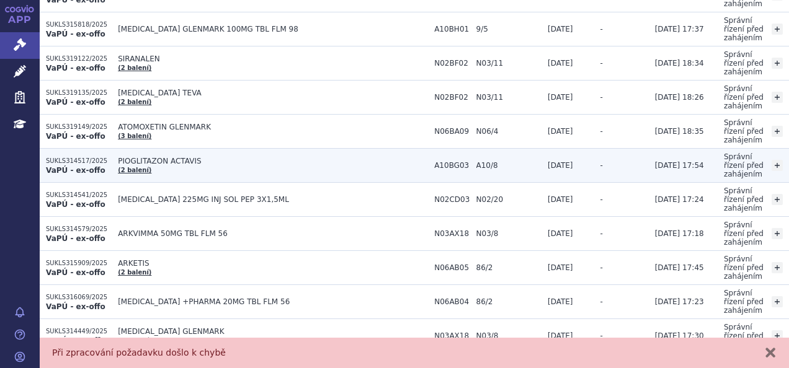
scroll to position [0, 0]
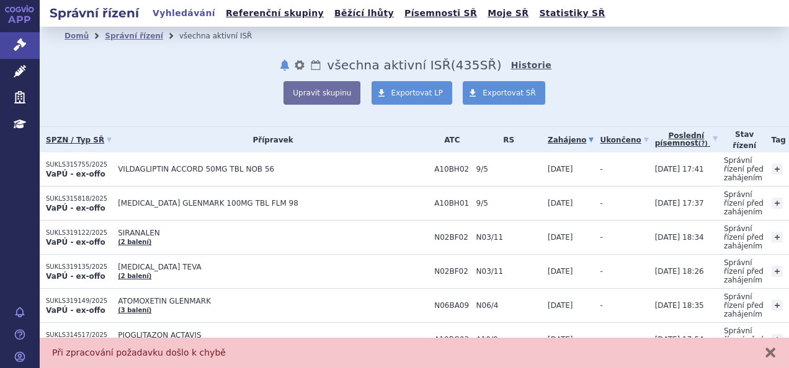
click at [526, 67] on link "Historie" at bounding box center [531, 65] width 41 height 12
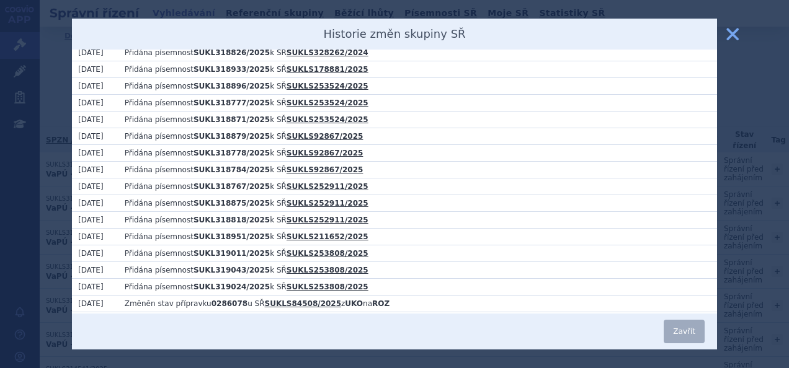
scroll to position [1466, 0]
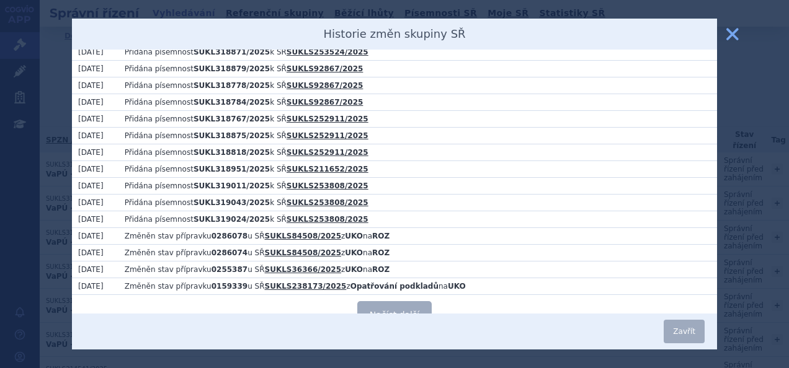
click at [733, 37] on button "zavřít" at bounding box center [732, 34] width 25 height 25
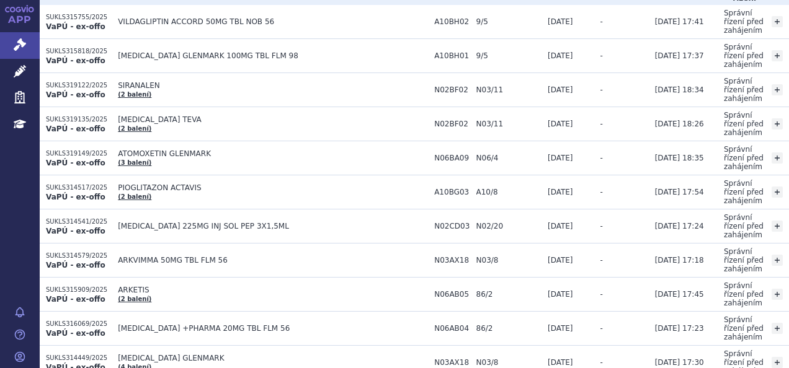
scroll to position [0, 0]
